Goal: Task Accomplishment & Management: Use online tool/utility

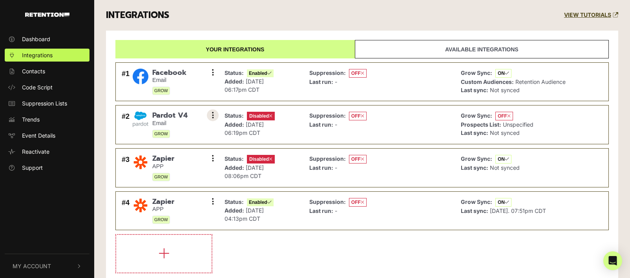
click at [214, 116] on button at bounding box center [213, 116] width 12 height 12
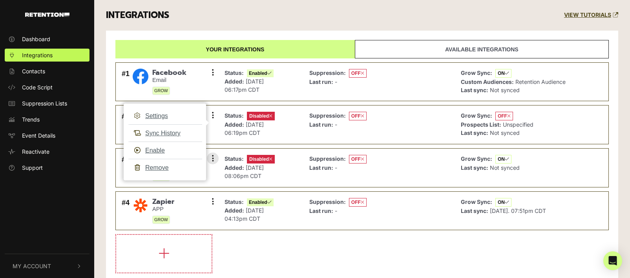
click at [438, 165] on div "Suppression: OFF Last run: -" at bounding box center [380, 168] width 148 height 31
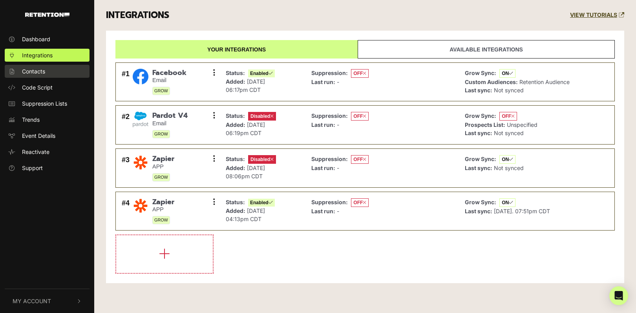
click at [35, 71] on span "Contacts" at bounding box center [33, 71] width 23 height 8
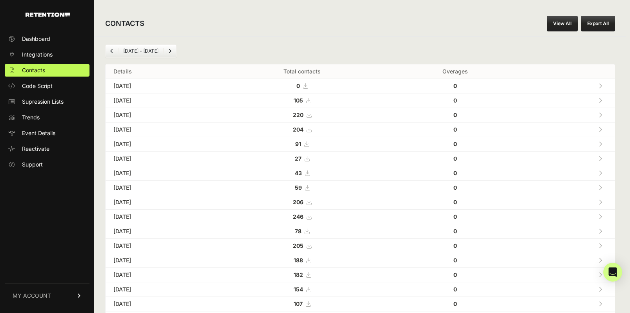
click at [311, 98] on icon at bounding box center [308, 100] width 5 height 5
